Goal: Task Accomplishment & Management: Manage account settings

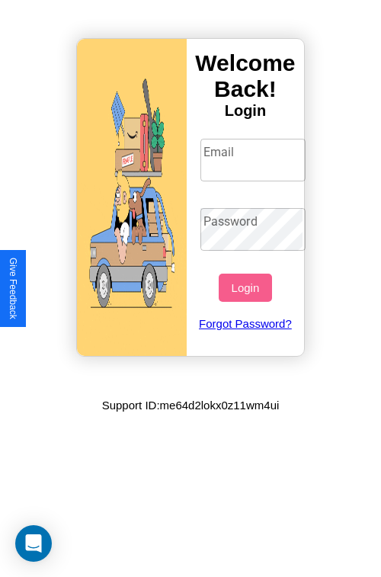
click at [255, 159] on input "Email" at bounding box center [253, 160] width 106 height 43
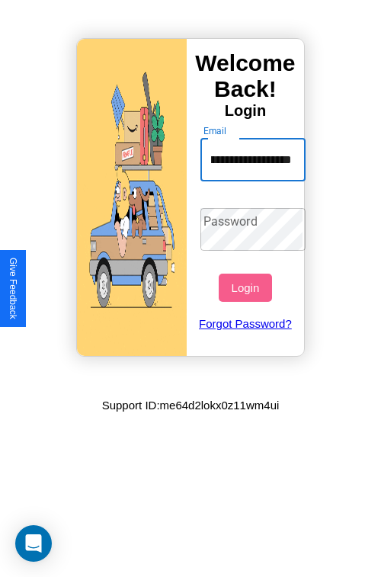
scroll to position [0, 42]
type input "**********"
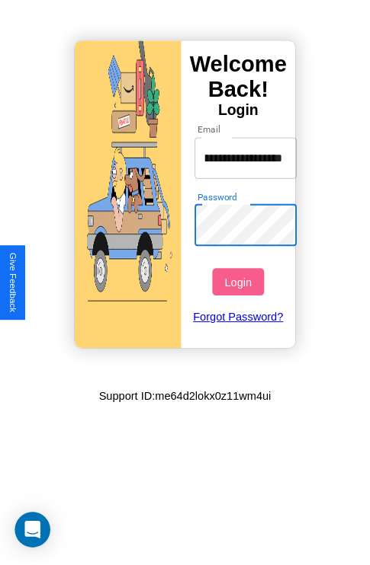
scroll to position [0, 0]
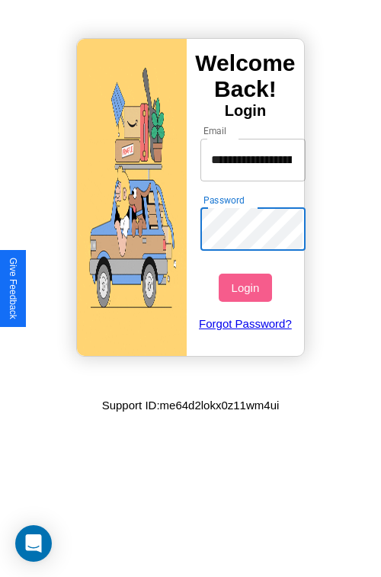
click at [247, 287] on button "Login" at bounding box center [245, 288] width 53 height 28
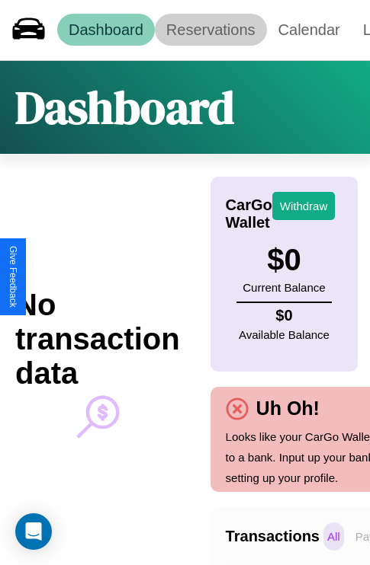
click at [210, 30] on link "Reservations" at bounding box center [211, 30] width 112 height 32
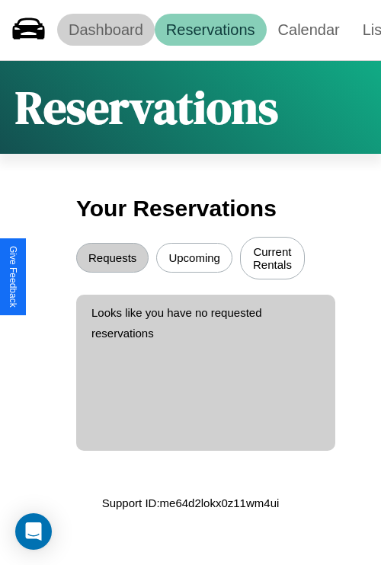
click at [105, 30] on link "Dashboard" at bounding box center [106, 30] width 98 height 32
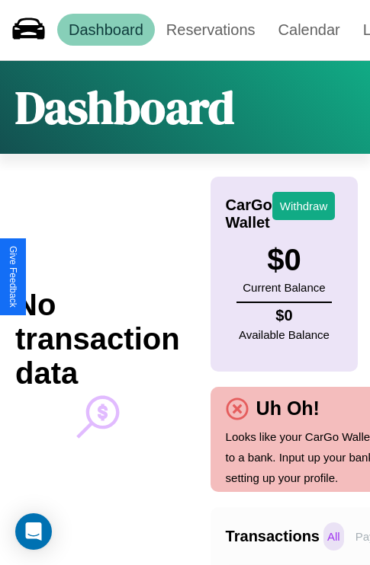
scroll to position [0, 112]
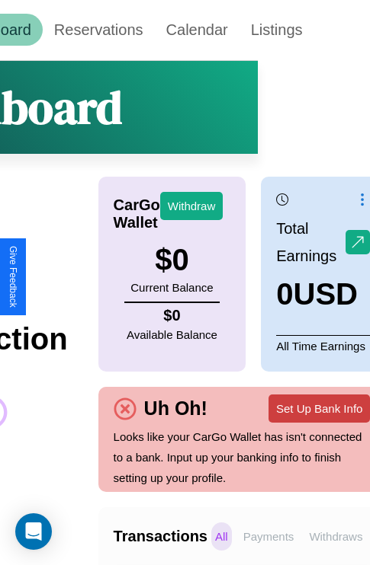
click at [319, 408] on button "Set Up Bank Info" at bounding box center [318, 409] width 101 height 28
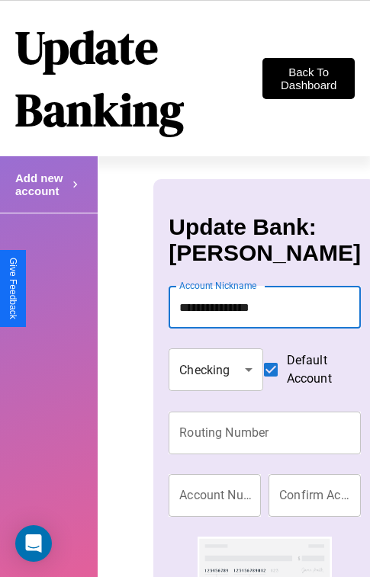
type input "**********"
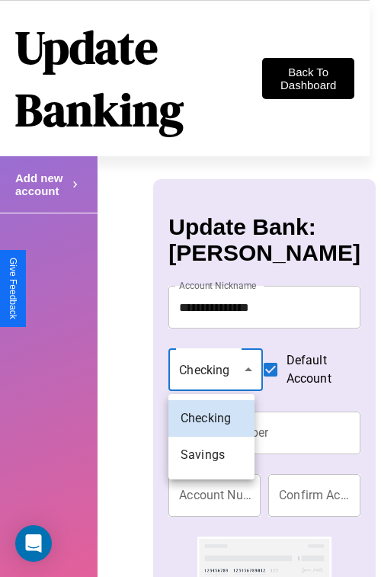
click at [211, 372] on div at bounding box center [190, 288] width 381 height 577
